Goal: Transaction & Acquisition: Purchase product/service

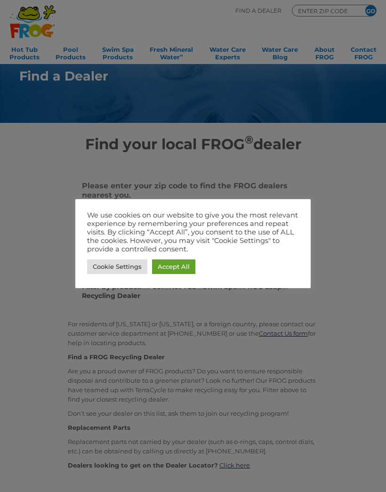
click at [175, 266] on link "Accept All" at bounding box center [173, 267] width 43 height 15
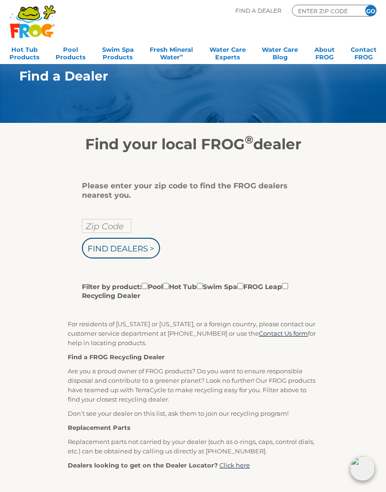
click at [106, 226] on input "Zip Code" at bounding box center [106, 226] width 49 height 14
type input "Zip Code"
click at [112, 230] on input "text" at bounding box center [106, 226] width 49 height 14
type input "49660"
click at [137, 253] on input "Find Dealers >" at bounding box center [121, 248] width 78 height 21
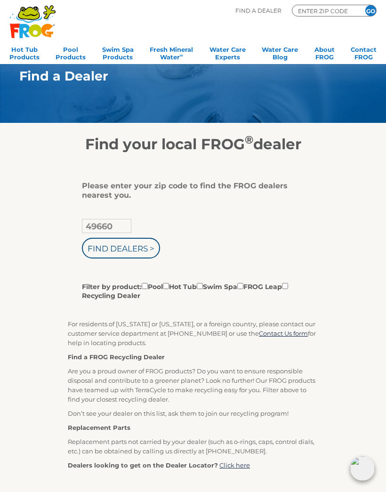
click at [169, 289] on input "Filter by product: Pool Hot Tub Swim Spa FROG Leap Recycling Dealer" at bounding box center [166, 286] width 6 height 6
checkbox input "true"
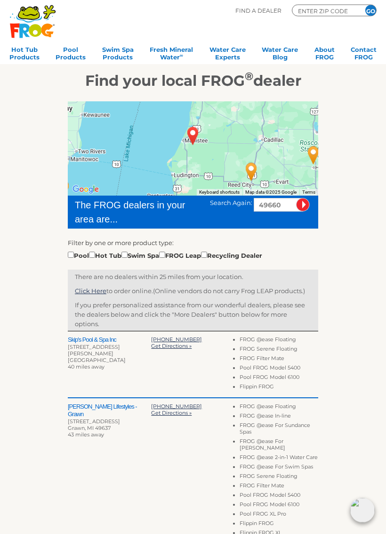
scroll to position [64, 0]
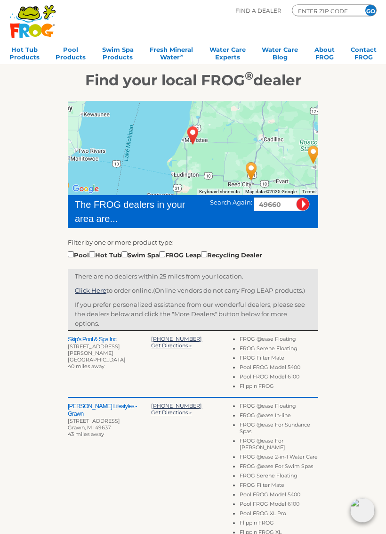
click at [95, 253] on input "checkbox" at bounding box center [92, 255] width 6 height 6
checkbox input "true"
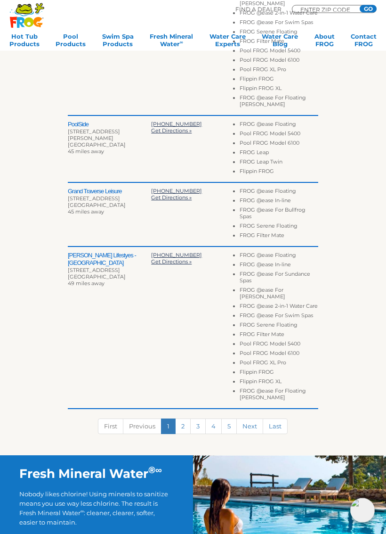
scroll to position [508, 0]
click at [181, 422] on link "2" at bounding box center [183, 426] width 16 height 16
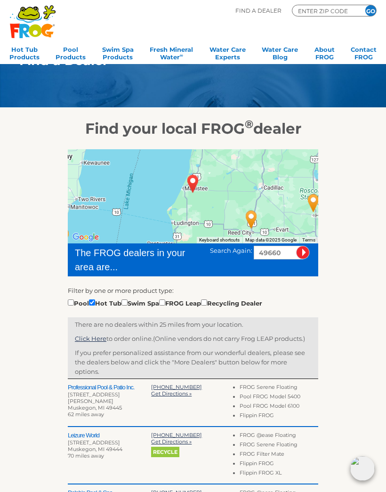
scroll to position [0, 0]
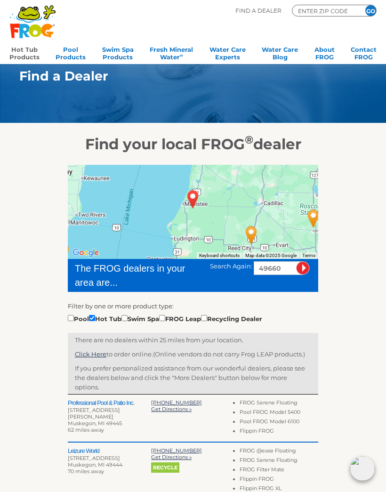
click at [21, 53] on link "Hot Tub Products" at bounding box center [24, 52] width 30 height 19
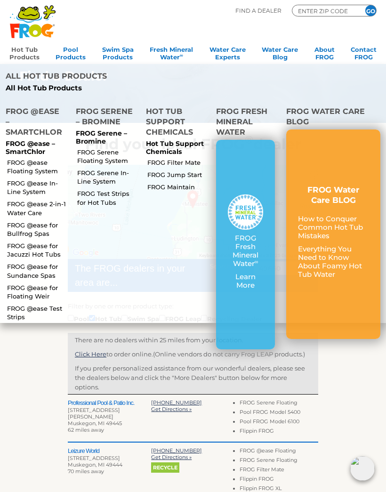
click at [242, 301] on div "FROG Fresh Mineral Water ∞ Learn More" at bounding box center [245, 245] width 59 height 210
click at [245, 278] on p "Learn More" at bounding box center [245, 281] width 35 height 17
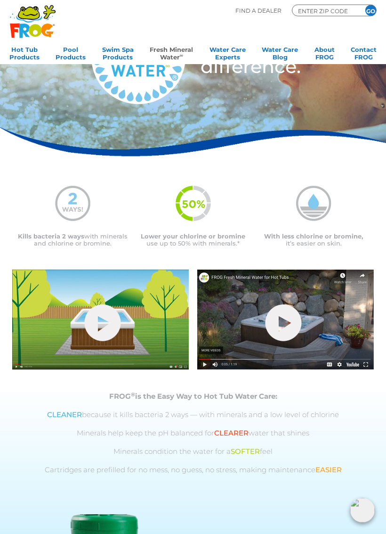
scroll to position [76, 0]
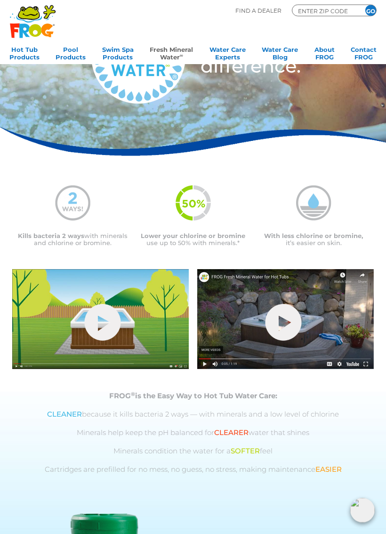
click at [270, 323] on link "hide-me" at bounding box center [284, 322] width 36 height 37
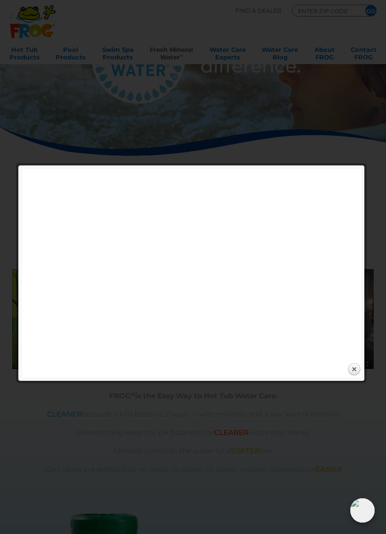
click at [356, 362] on link "Close" at bounding box center [354, 369] width 14 height 14
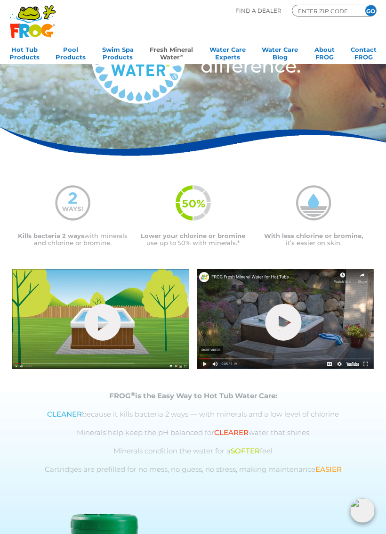
click at [86, 311] on link "hide-me" at bounding box center [103, 322] width 36 height 37
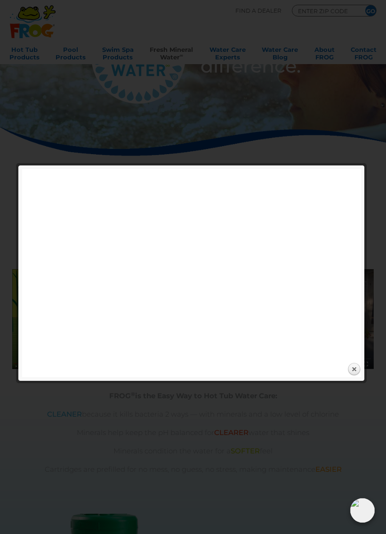
click at [352, 370] on link "Close" at bounding box center [354, 369] width 14 height 14
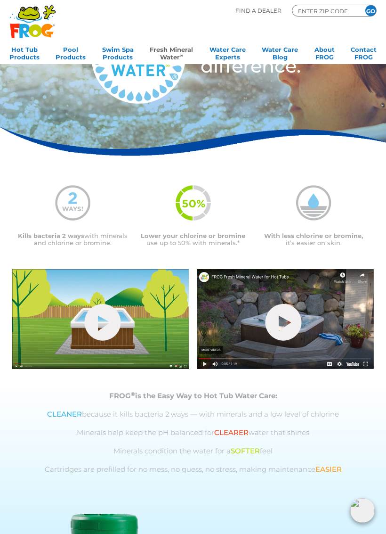
click at [284, 319] on link "hide-me" at bounding box center [284, 322] width 36 height 37
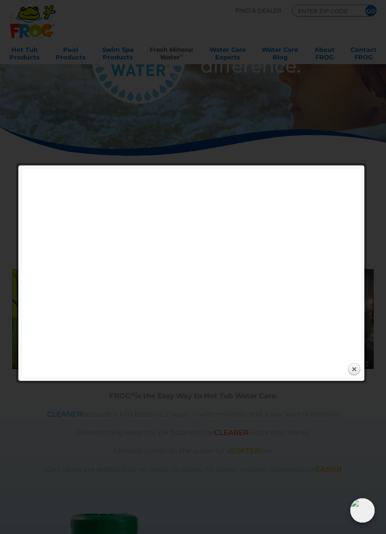
click at [355, 366] on link "Close" at bounding box center [354, 369] width 14 height 14
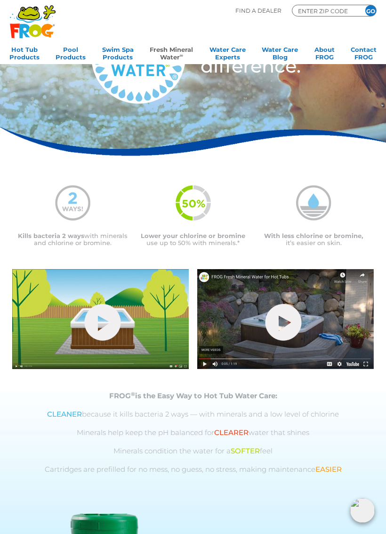
click at [101, 325] on link "hide-me" at bounding box center [103, 322] width 36 height 37
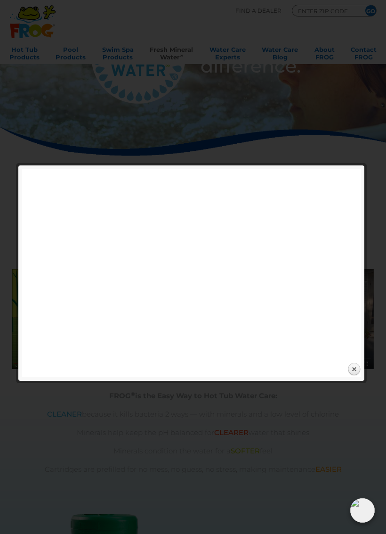
click at [354, 366] on link "Close" at bounding box center [354, 369] width 14 height 14
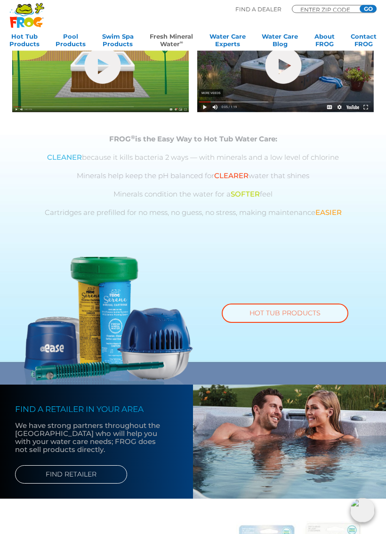
scroll to position [334, 0]
click at [321, 317] on link "HOT TUB PRODUCTS" at bounding box center [285, 312] width 127 height 19
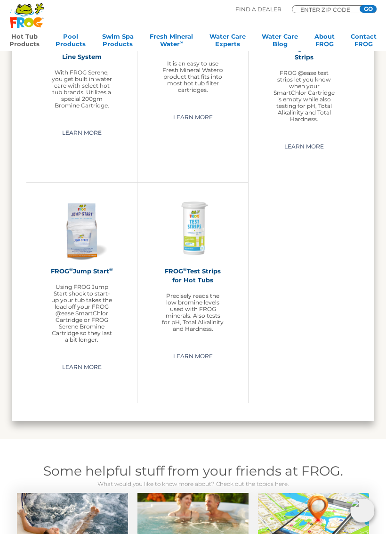
scroll to position [1506, 0]
